Goal: Check status: Check status

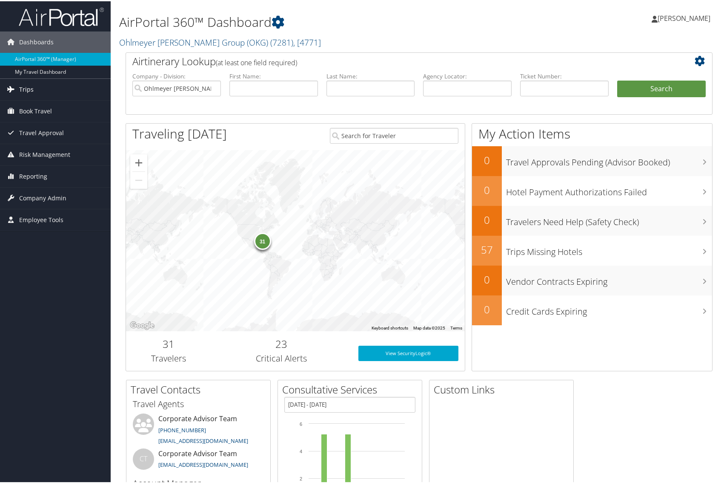
click at [27, 92] on span "Trips" at bounding box center [26, 88] width 14 height 21
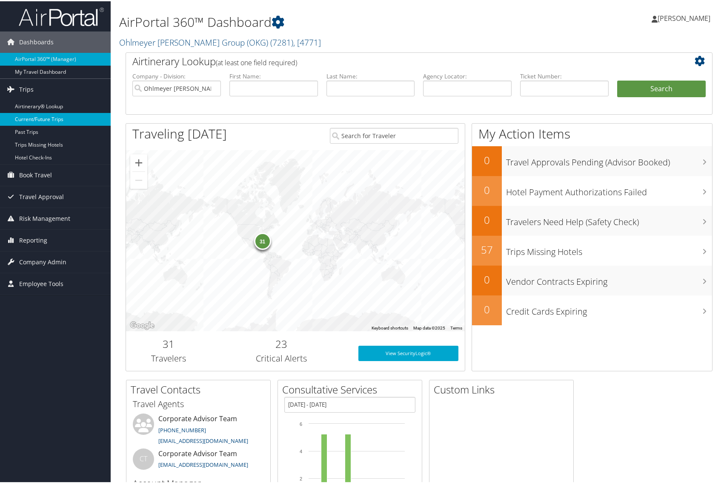
click at [32, 120] on link "Current/Future Trips" at bounding box center [55, 118] width 111 height 13
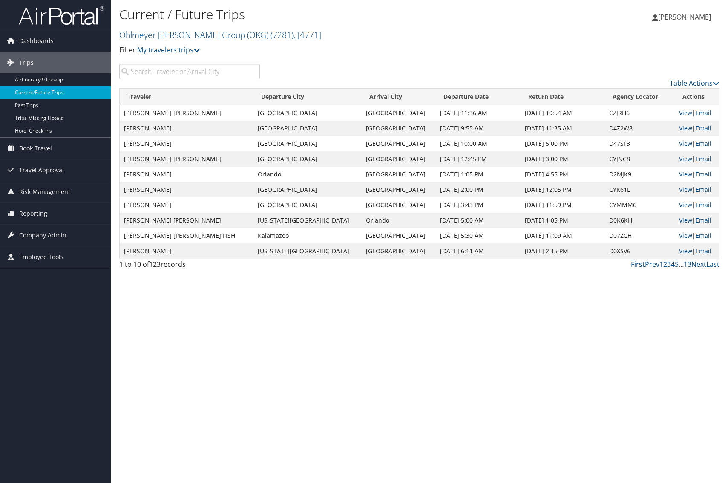
click at [168, 72] on input "search" at bounding box center [189, 71] width 141 height 15
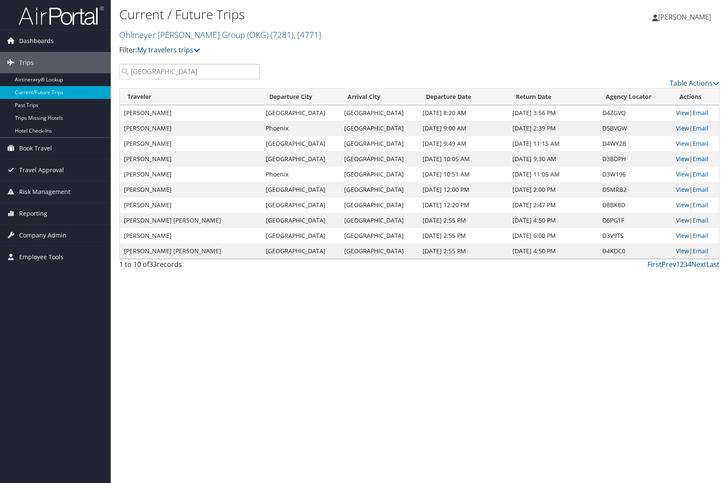
type input "chicago"
click at [676, 111] on link "View" at bounding box center [682, 113] width 13 height 8
click at [676, 128] on link "View" at bounding box center [682, 128] width 13 height 8
click at [678, 158] on link "View" at bounding box center [682, 159] width 13 height 8
click at [677, 175] on link "View" at bounding box center [682, 174] width 13 height 8
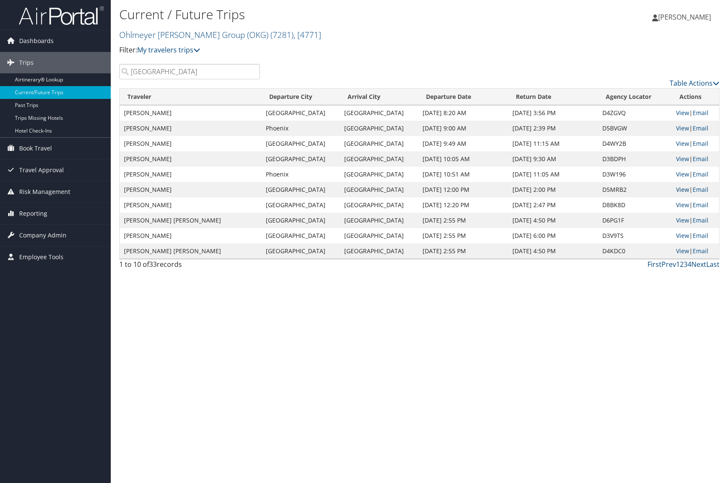
click at [678, 188] on link "View" at bounding box center [682, 189] width 13 height 8
click at [678, 205] on link "View" at bounding box center [682, 205] width 13 height 8
click at [680, 219] on link "View" at bounding box center [682, 220] width 13 height 8
click at [676, 234] on link "View" at bounding box center [682, 235] width 13 height 8
click at [676, 251] on link "View" at bounding box center [682, 251] width 13 height 8
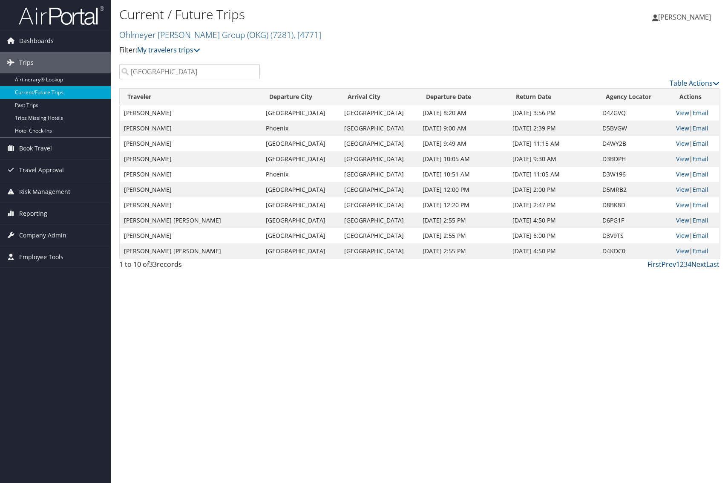
click at [699, 264] on link "Next" at bounding box center [698, 263] width 15 height 9
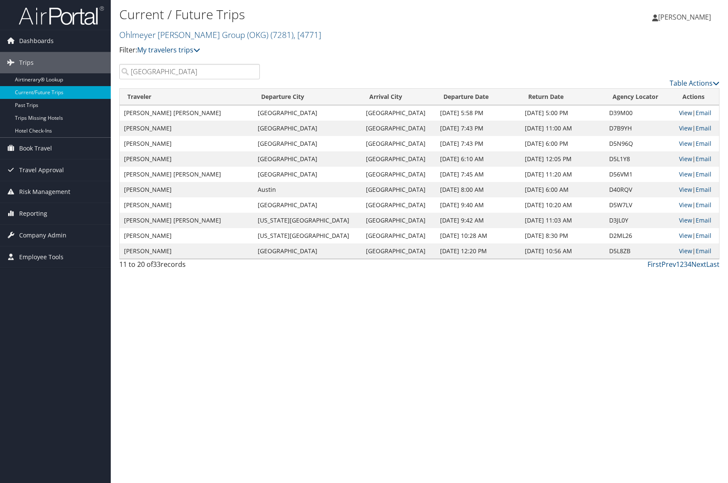
click at [679, 112] on link "View" at bounding box center [685, 113] width 13 height 8
click at [679, 127] on link "View" at bounding box center [685, 128] width 13 height 8
click at [679, 145] on link "View" at bounding box center [685, 143] width 13 height 8
click at [679, 157] on link "View" at bounding box center [685, 159] width 13 height 8
click at [679, 173] on link "View" at bounding box center [685, 174] width 13 height 8
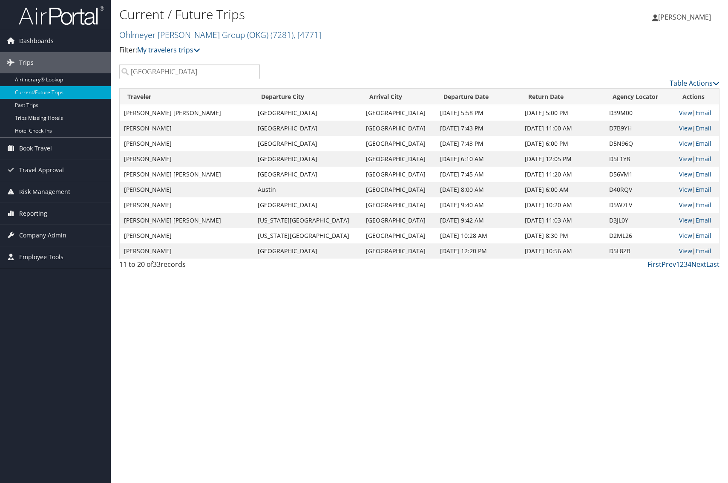
click at [679, 204] on link "View" at bounding box center [685, 205] width 13 height 8
click at [679, 222] on link "View" at bounding box center [685, 220] width 13 height 8
click at [679, 237] on link "View" at bounding box center [685, 235] width 13 height 8
click at [679, 251] on link "View" at bounding box center [685, 251] width 13 height 8
click at [696, 263] on link "Next" at bounding box center [698, 263] width 15 height 9
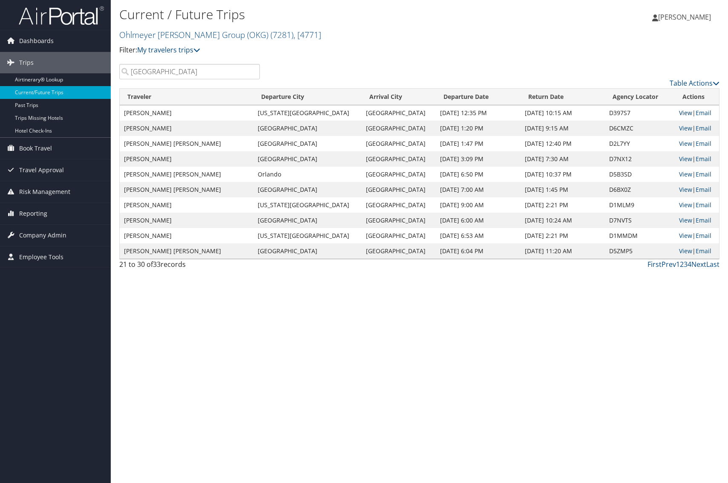
click at [679, 112] on link "View" at bounding box center [685, 113] width 13 height 8
click at [679, 128] on link "View" at bounding box center [685, 128] width 13 height 8
click at [679, 142] on link "View" at bounding box center [685, 143] width 13 height 8
click at [679, 170] on link "View" at bounding box center [685, 174] width 13 height 8
click at [679, 188] on link "View" at bounding box center [685, 189] width 13 height 8
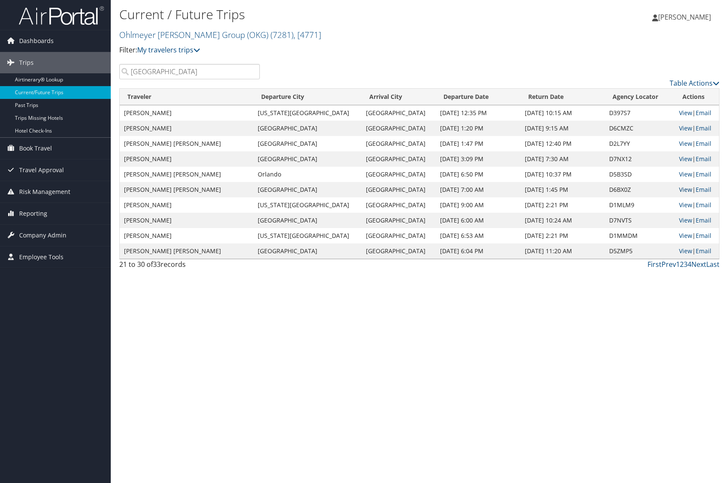
click at [679, 189] on link "View" at bounding box center [685, 189] width 13 height 8
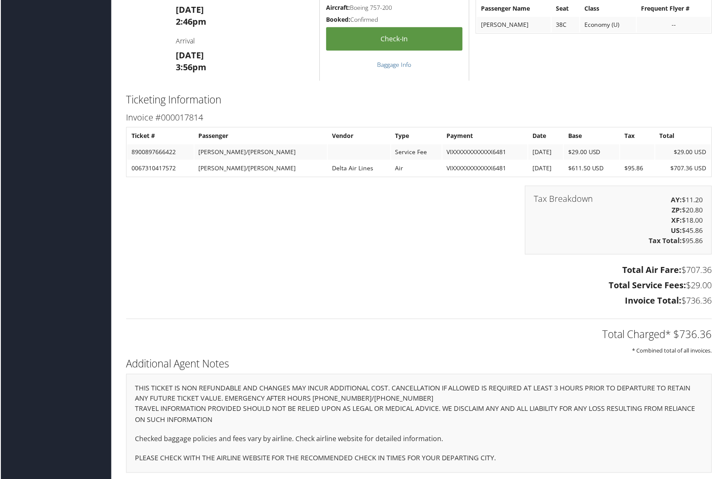
scroll to position [1077, 0]
drag, startPoint x: 160, startPoint y: 159, endPoint x: 184, endPoint y: 160, distance: 23.9
click at [184, 160] on td "8900897666422" at bounding box center [160, 152] width 66 height 15
copy td "66422"
click at [184, 160] on td "8900897666422" at bounding box center [160, 152] width 66 height 15
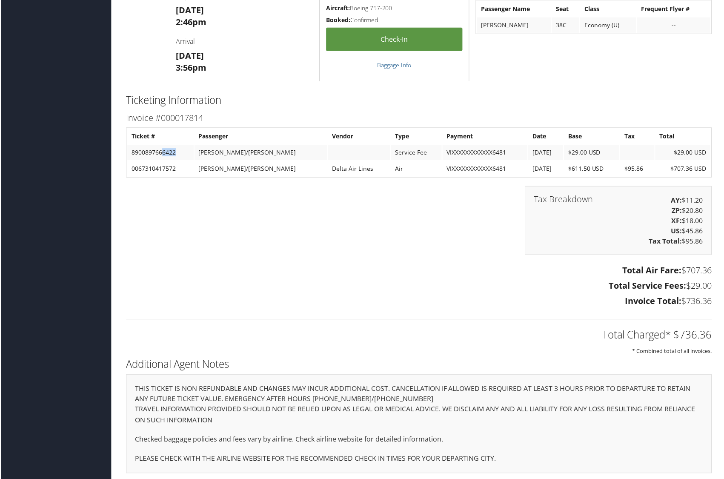
drag, startPoint x: 163, startPoint y: 161, endPoint x: 177, endPoint y: 159, distance: 14.3
click at [177, 159] on td "8900897666422" at bounding box center [160, 152] width 66 height 15
copy td "6422"
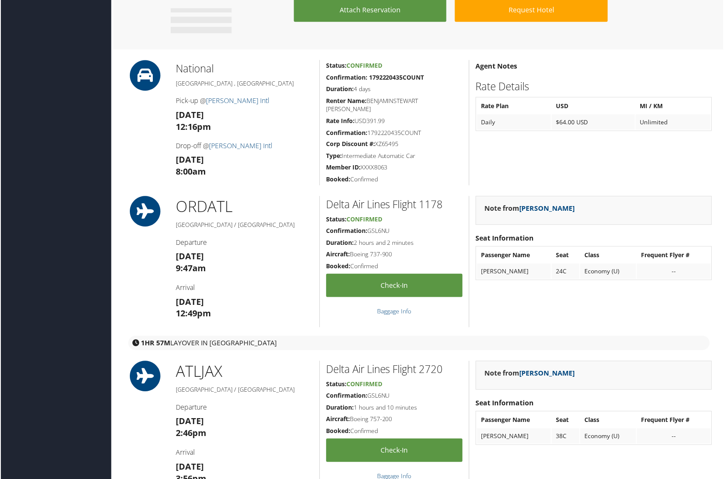
scroll to position [665, 0]
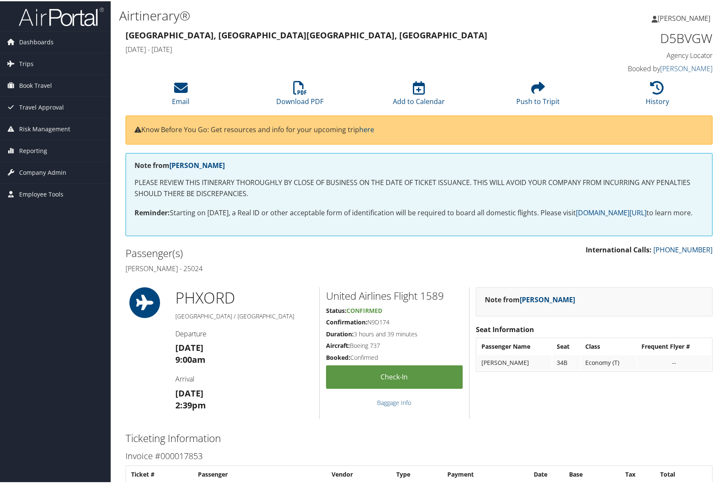
click at [262, 0] on div "Airtinerary® [PERSON_NAME] [PERSON_NAME] My Settings Travel Agency Contacts Vie…" at bounding box center [419, 13] width 617 height 27
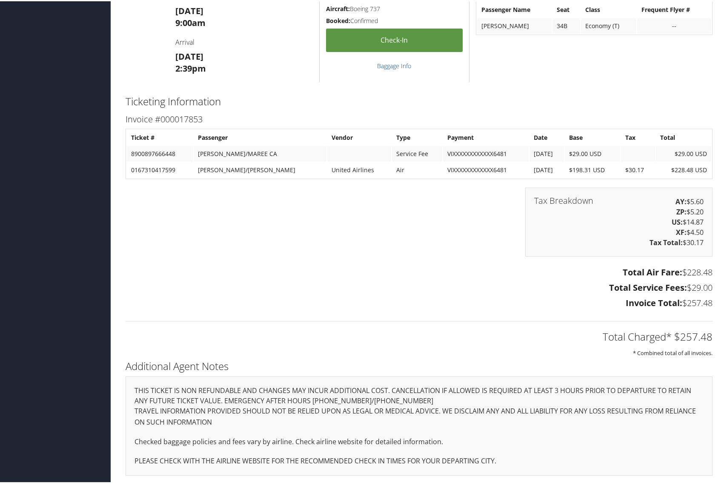
scroll to position [343, 0]
drag, startPoint x: 162, startPoint y: 170, endPoint x: 176, endPoint y: 170, distance: 13.6
click at [176, 170] on td "0167310417599" at bounding box center [160, 168] width 66 height 15
copy td "7599"
drag, startPoint x: 162, startPoint y: 152, endPoint x: 179, endPoint y: 153, distance: 16.6
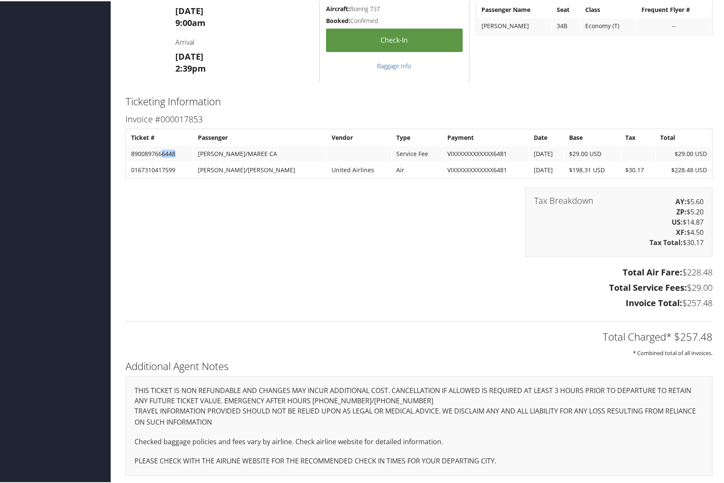
click at [178, 153] on td "8900897666448" at bounding box center [160, 152] width 66 height 15
copy td "6448"
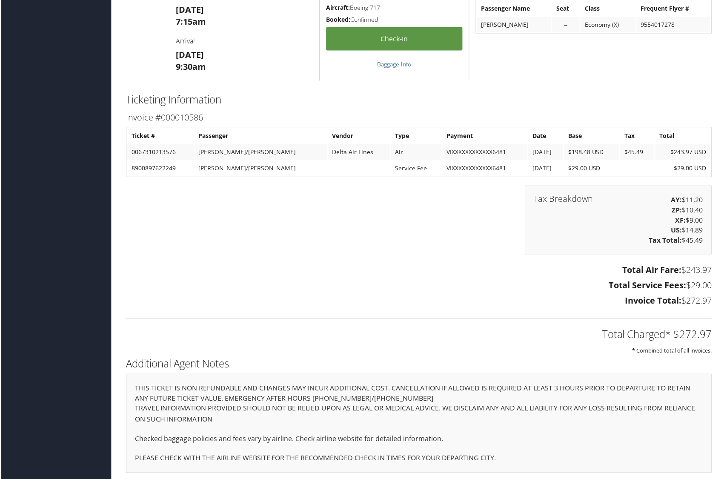
scroll to position [756, 0]
drag, startPoint x: 163, startPoint y: 166, endPoint x: 182, endPoint y: 166, distance: 19.2
click at [182, 166] on td "8900897622249" at bounding box center [160, 168] width 66 height 15
copy td "2249"
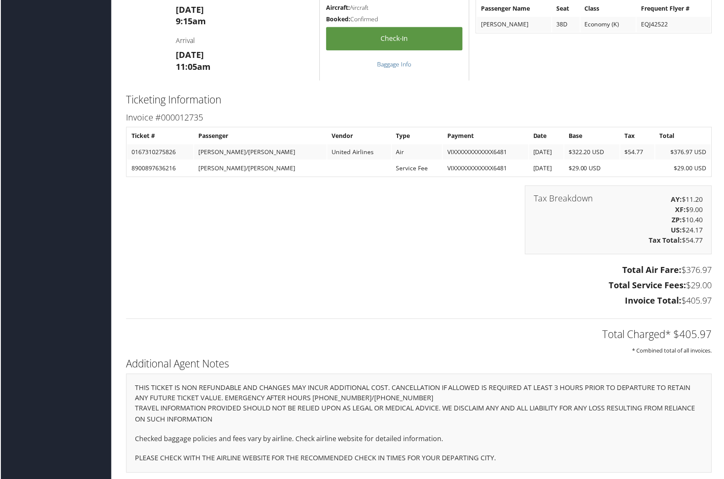
drag, startPoint x: 684, startPoint y: 268, endPoint x: 709, endPoint y: 269, distance: 24.3
click at [709, 269] on h3 "Total Air Fare: $376.97" at bounding box center [419, 271] width 587 height 12
copy h3 "376.97"
drag, startPoint x: 161, startPoint y: 168, endPoint x: 180, endPoint y: 168, distance: 18.7
click at [180, 168] on td "8900897636216" at bounding box center [160, 168] width 66 height 15
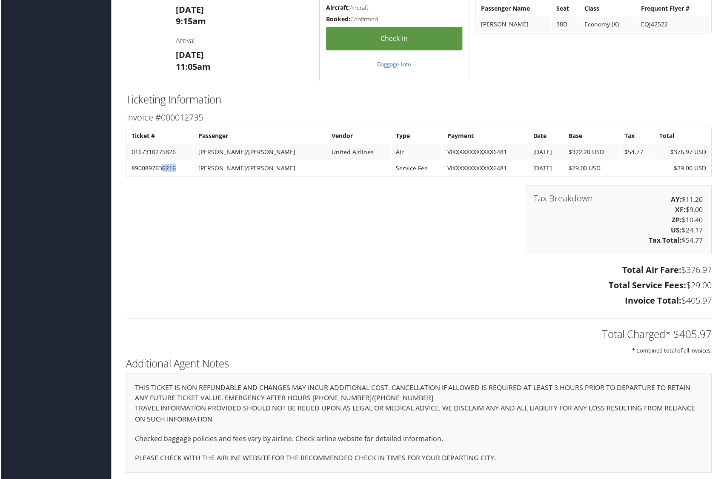
copy td "6216"
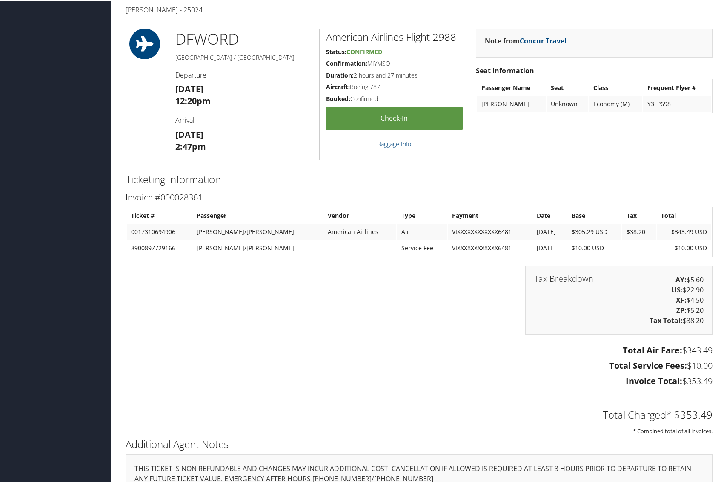
scroll to position [229, 0]
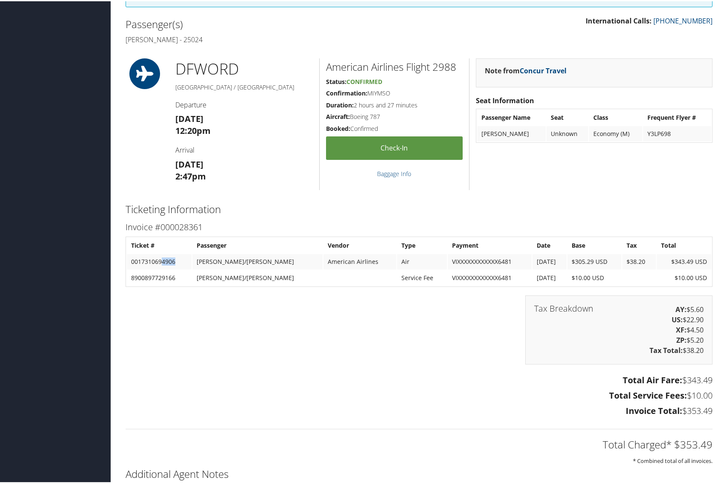
drag, startPoint x: 163, startPoint y: 268, endPoint x: 177, endPoint y: 268, distance: 14.5
click at [177, 268] on td "0017310694906" at bounding box center [159, 260] width 65 height 15
copy td "4906"
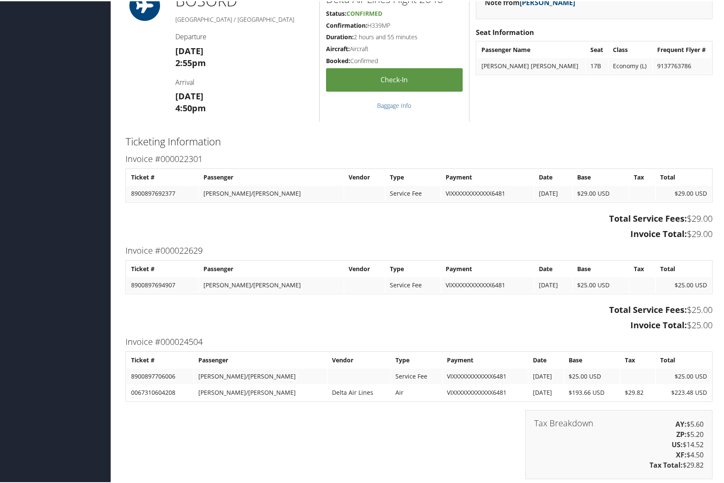
scroll to position [315, 0]
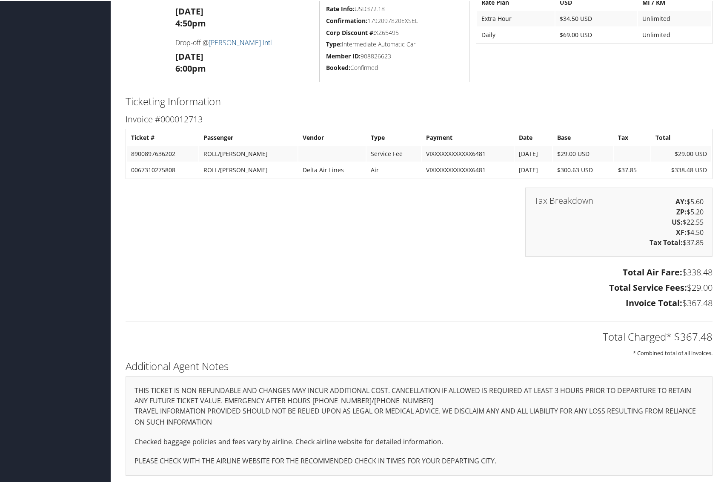
scroll to position [479, 0]
drag, startPoint x: 162, startPoint y: 155, endPoint x: 180, endPoint y: 155, distance: 17.9
click at [180, 155] on td "8900897636202" at bounding box center [163, 152] width 72 height 15
copy td "6202"
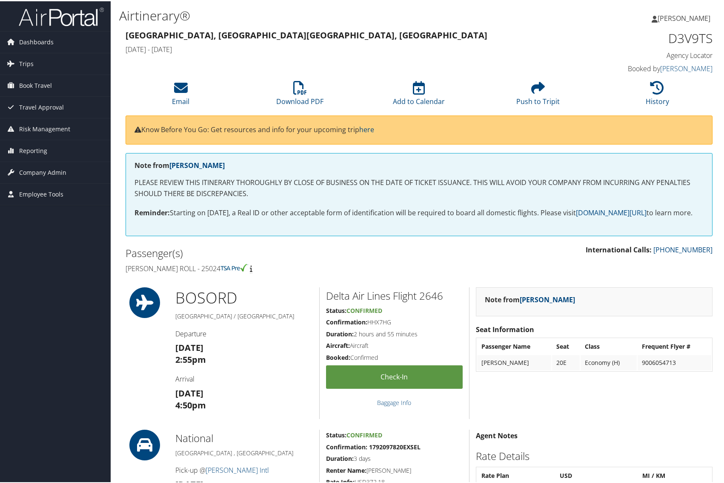
scroll to position [0, 0]
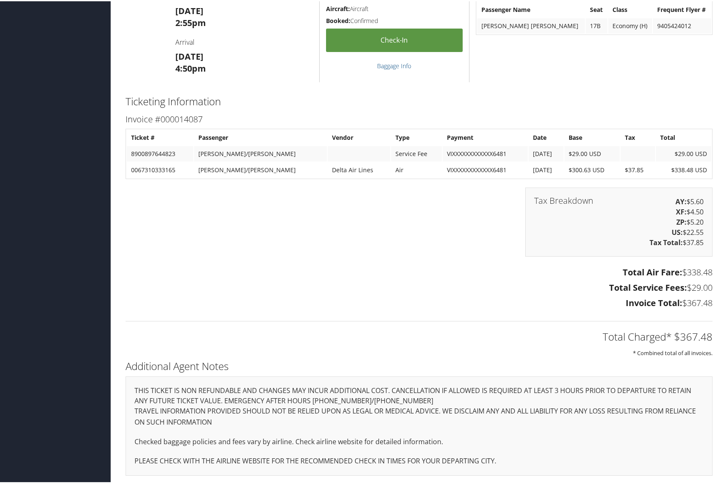
scroll to position [343, 0]
drag, startPoint x: 162, startPoint y: 153, endPoint x: 177, endPoint y: 155, distance: 15.0
click at [177, 155] on td "8900897644823" at bounding box center [160, 152] width 66 height 15
copy td "4823"
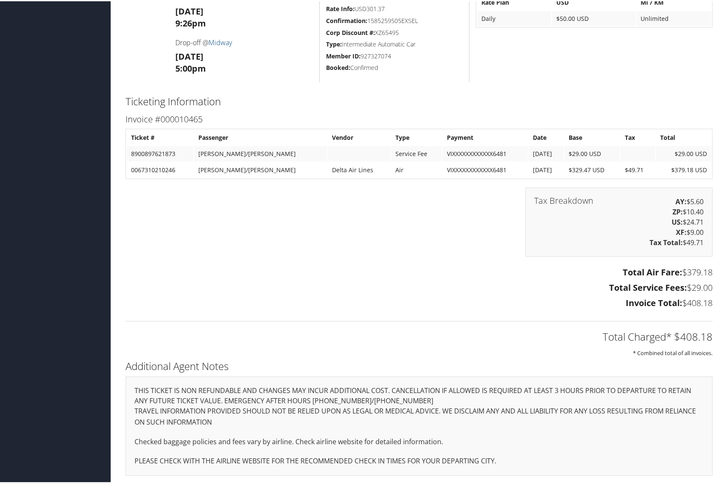
scroll to position [644, 0]
drag, startPoint x: 163, startPoint y: 153, endPoint x: 178, endPoint y: 152, distance: 14.9
click at [176, 154] on td "8900897621873" at bounding box center [160, 152] width 66 height 15
copy td "1873"
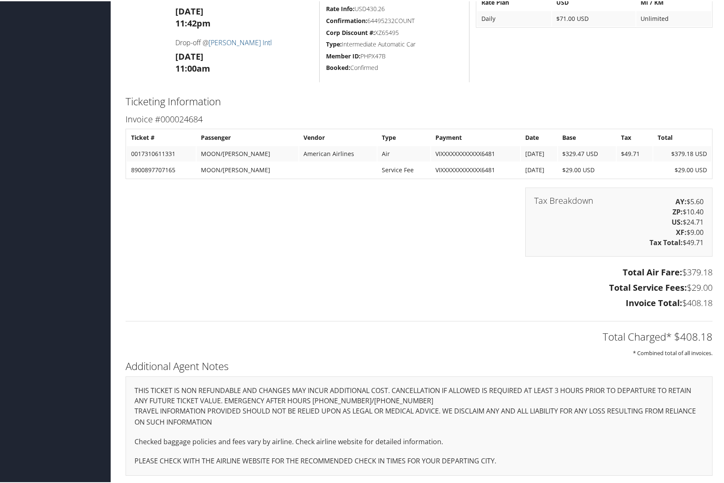
scroll to position [658, 0]
drag, startPoint x: 161, startPoint y: 172, endPoint x: 180, endPoint y: 171, distance: 18.8
click at [179, 171] on td "8900897707165" at bounding box center [161, 168] width 69 height 15
copy td "7165"
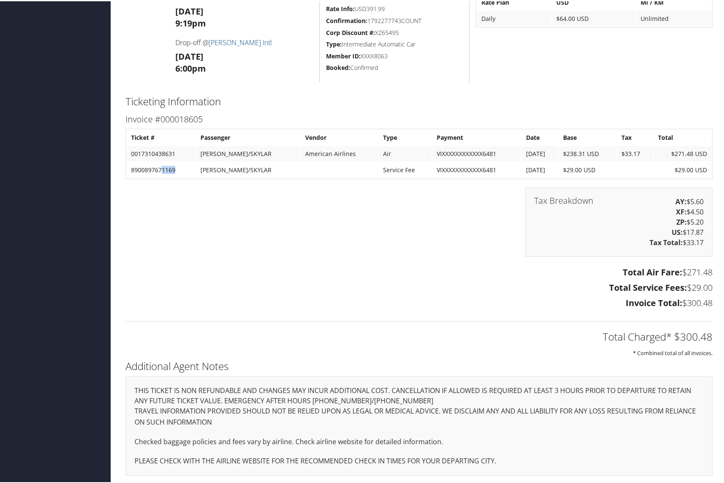
drag, startPoint x: 163, startPoint y: 170, endPoint x: 178, endPoint y: 171, distance: 14.9
click at [178, 171] on td "8900897671169" at bounding box center [161, 168] width 69 height 15
copy td "1169"
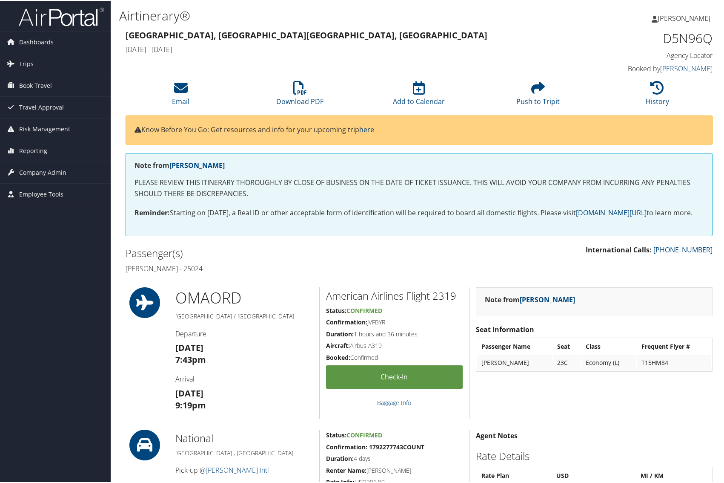
scroll to position [0, 0]
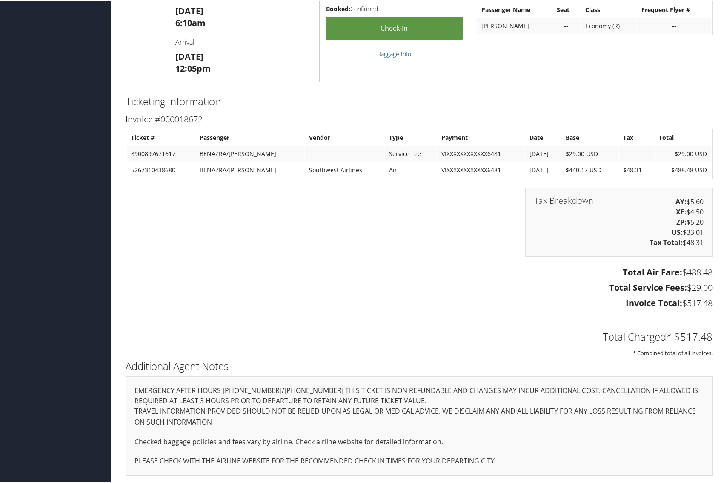
scroll to position [343, 0]
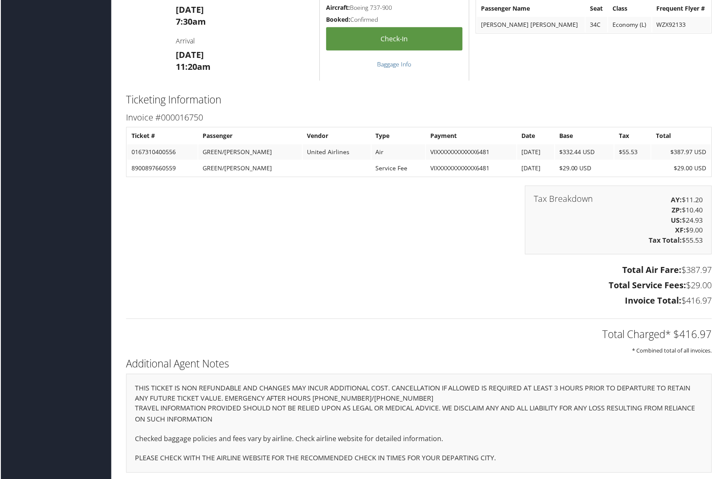
scroll to position [756, 0]
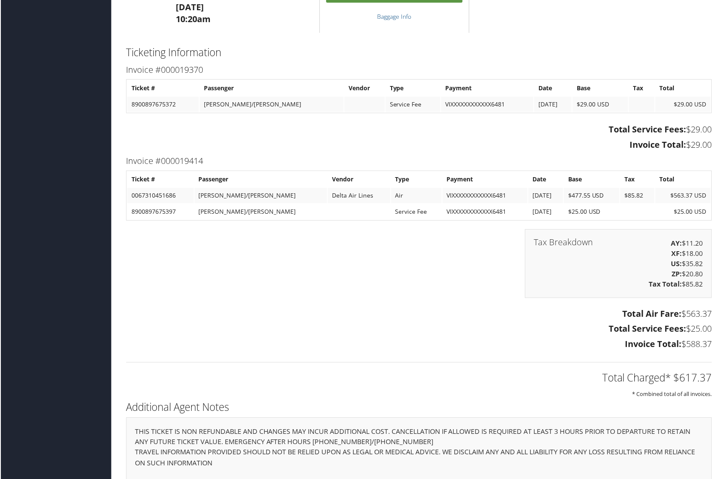
scroll to position [1011, 0]
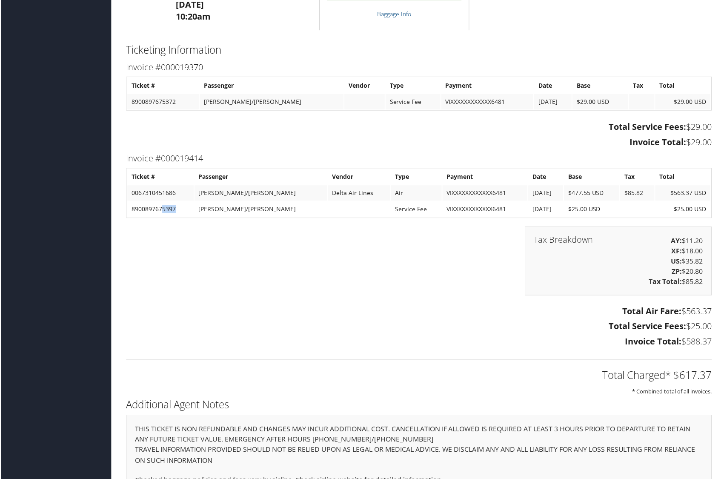
drag, startPoint x: 162, startPoint y: 218, endPoint x: 178, endPoint y: 218, distance: 16.2
click at [178, 217] on td "8900897675397" at bounding box center [160, 209] width 66 height 15
copy td "5397"
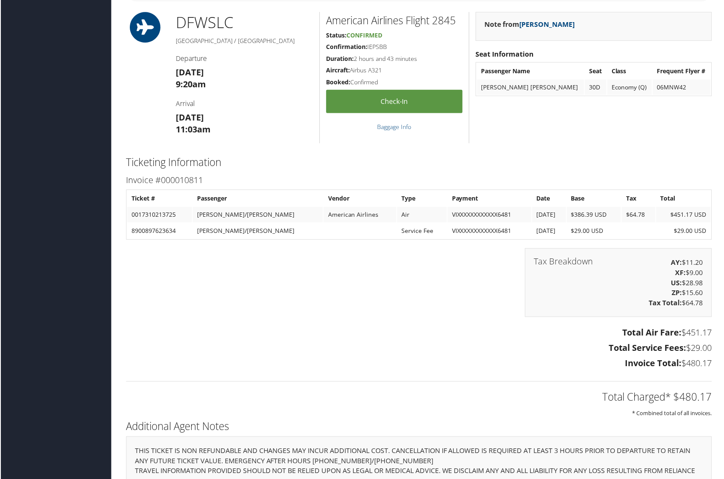
scroll to position [865, 1]
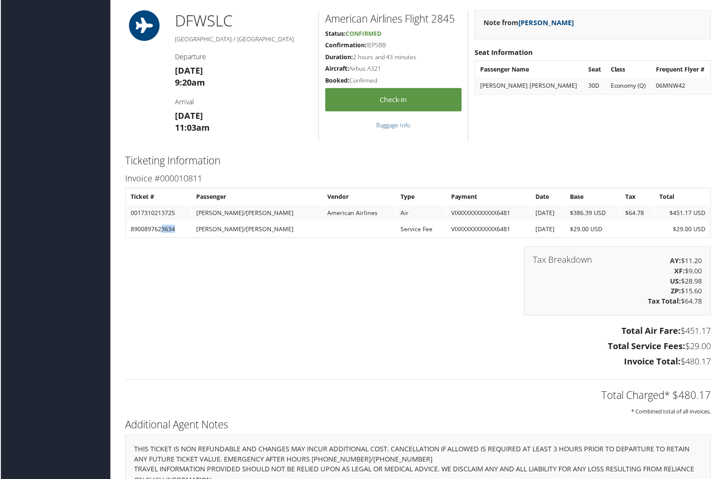
drag, startPoint x: 161, startPoint y: 238, endPoint x: 191, endPoint y: 238, distance: 30.2
click at [191, 237] on td "8900897623634" at bounding box center [158, 229] width 65 height 15
copy td "3634"
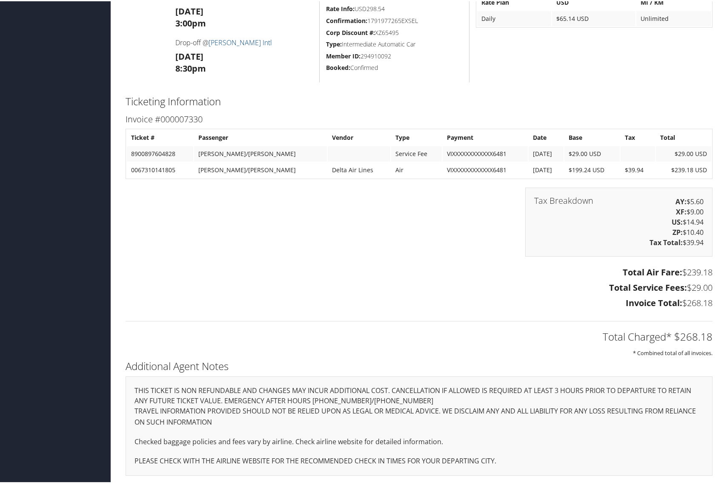
scroll to position [644, 0]
drag, startPoint x: 163, startPoint y: 155, endPoint x: 178, endPoint y: 155, distance: 14.5
click at [178, 155] on td "8900897604828" at bounding box center [160, 152] width 66 height 15
copy td "4828"
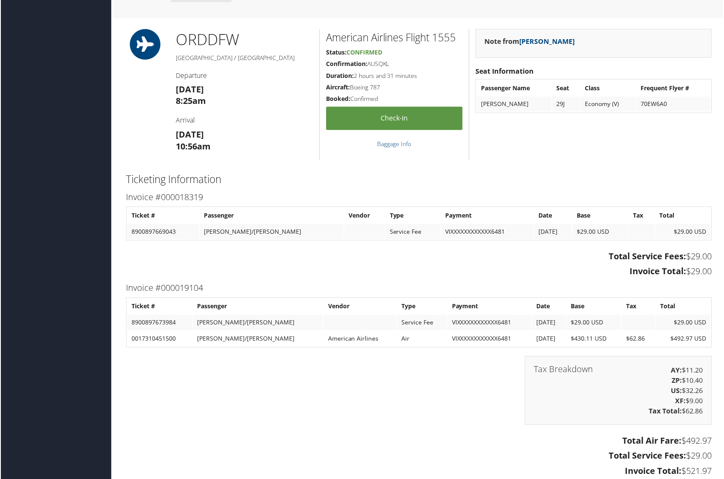
scroll to position [530, 0]
drag, startPoint x: 163, startPoint y: 333, endPoint x: 181, endPoint y: 333, distance: 18.7
click at [178, 331] on td "8900897673984" at bounding box center [159, 323] width 65 height 15
copy td "3984"
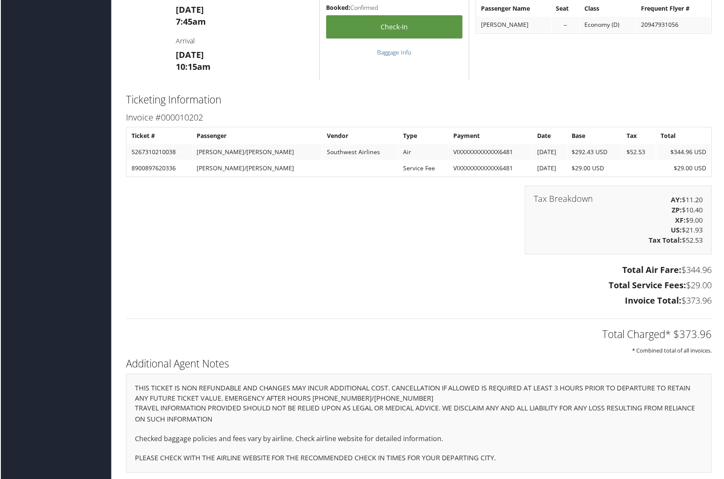
scroll to position [765, 0]
drag, startPoint x: 162, startPoint y: 167, endPoint x: 180, endPoint y: 167, distance: 18.3
click at [180, 167] on td "8900897620336" at bounding box center [159, 168] width 65 height 15
copy td "0336"
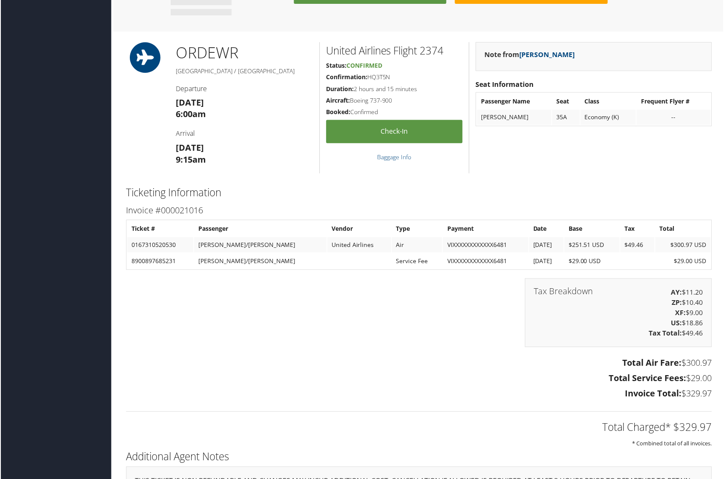
scroll to position [515, 0]
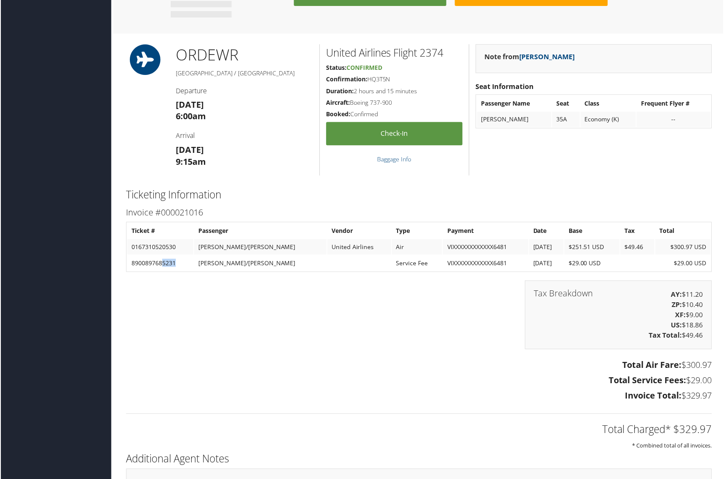
drag, startPoint x: 162, startPoint y: 271, endPoint x: 176, endPoint y: 271, distance: 14.1
click at [175, 271] on td "8900897685231" at bounding box center [160, 263] width 66 height 15
copy td "5231"
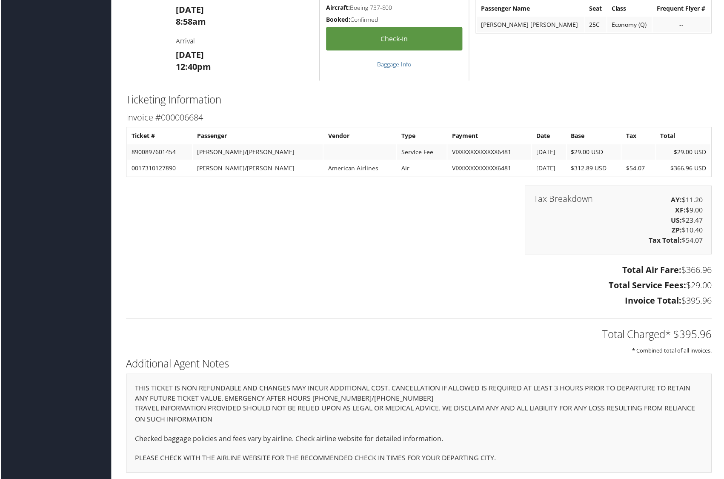
scroll to position [756, 0]
drag, startPoint x: 163, startPoint y: 152, endPoint x: 179, endPoint y: 152, distance: 16.6
click at [179, 152] on td "8900897601454" at bounding box center [159, 152] width 65 height 15
copy td "1454"
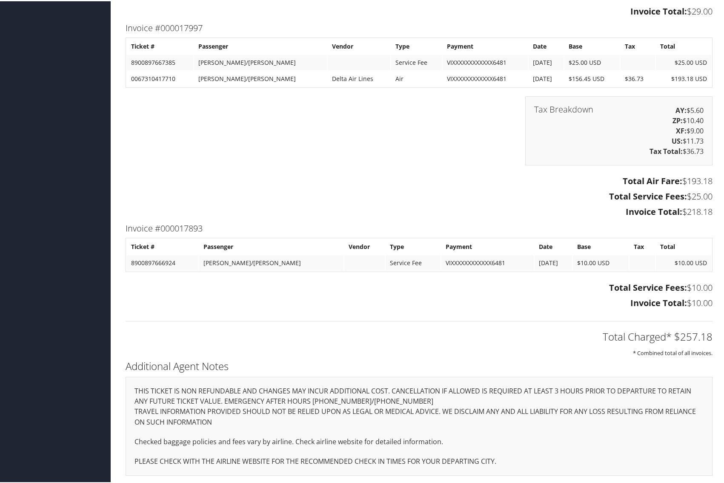
scroll to position [609, 0]
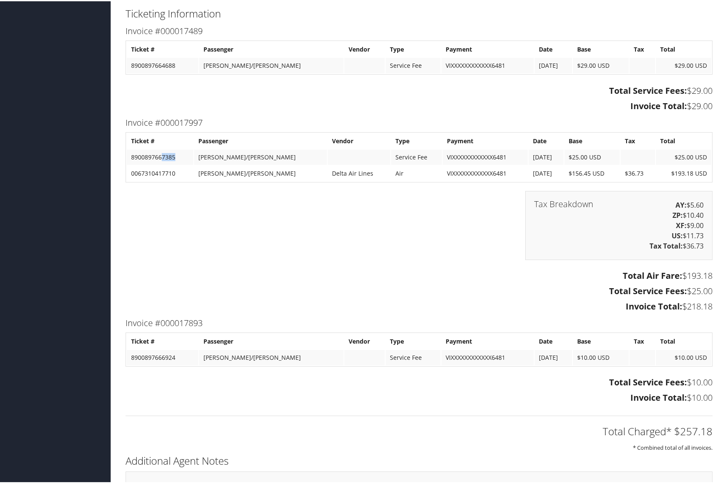
drag, startPoint x: 161, startPoint y: 164, endPoint x: 177, endPoint y: 164, distance: 15.3
click at [177, 164] on td "8900897667385" at bounding box center [160, 155] width 66 height 15
copy td "7385"
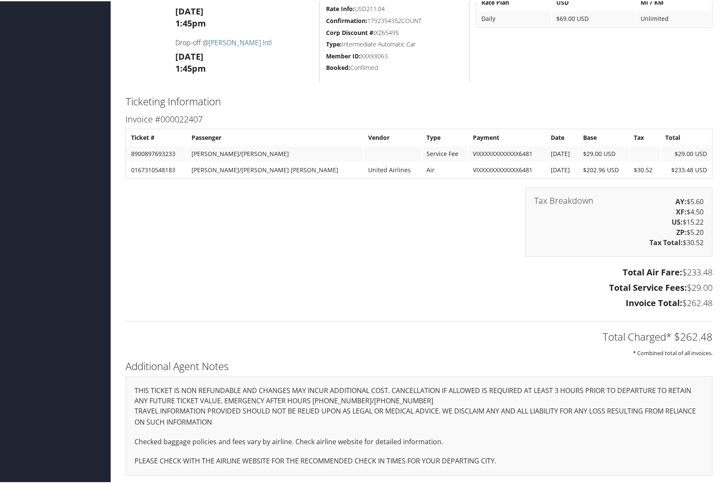
scroll to position [479, 0]
drag, startPoint x: 163, startPoint y: 154, endPoint x: 176, endPoint y: 154, distance: 13.6
click at [176, 154] on td "8900897693233" at bounding box center [157, 152] width 60 height 15
copy td "3233"
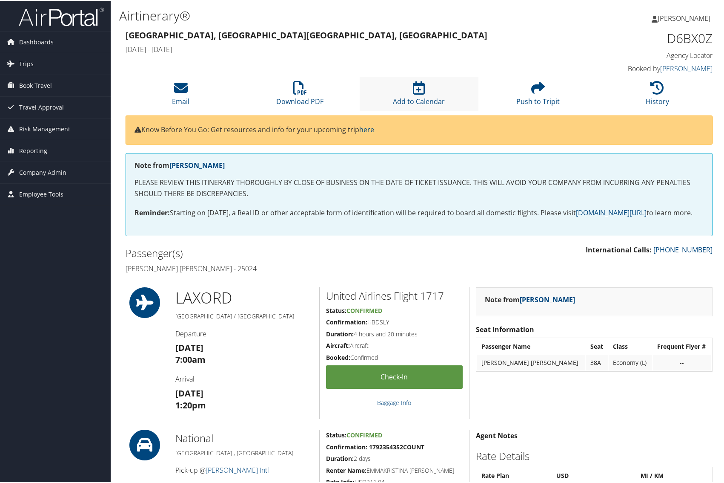
scroll to position [0, 0]
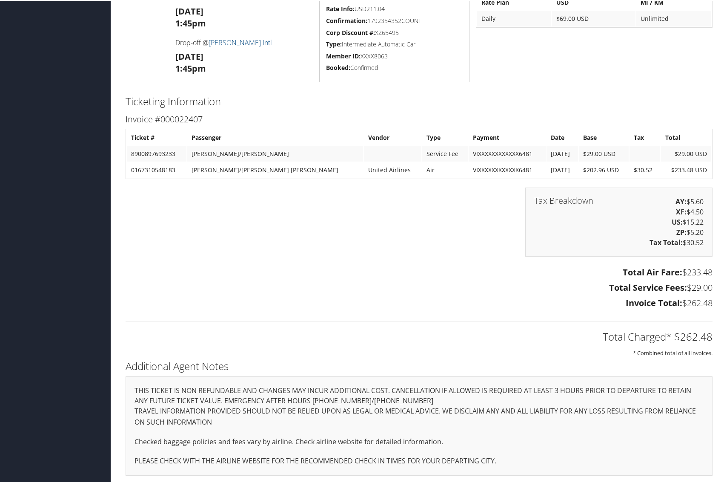
scroll to position [479, 0]
